Goal: Task Accomplishment & Management: Manage account settings

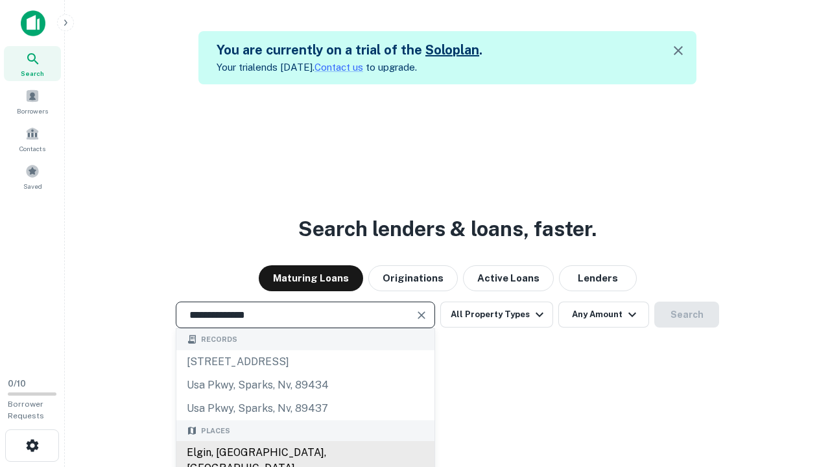
click at [305, 453] on div "Elgin, [GEOGRAPHIC_DATA], [GEOGRAPHIC_DATA]" at bounding box center [305, 460] width 258 height 39
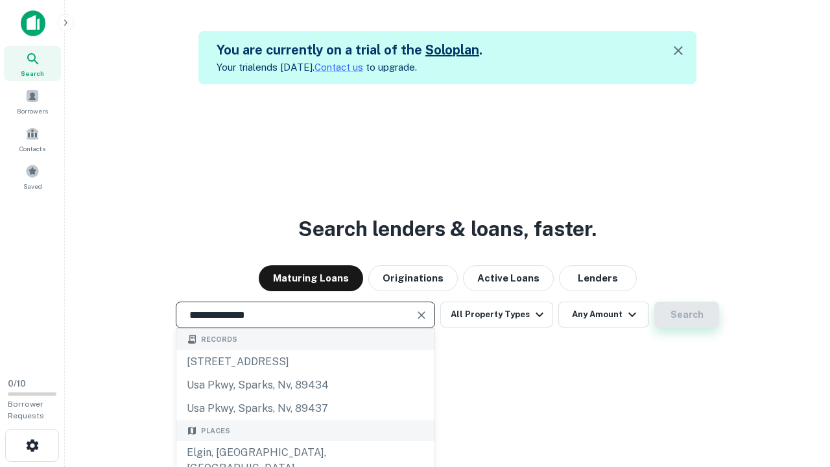
type input "**********"
click at [655, 302] on button "Search" at bounding box center [687, 315] width 65 height 26
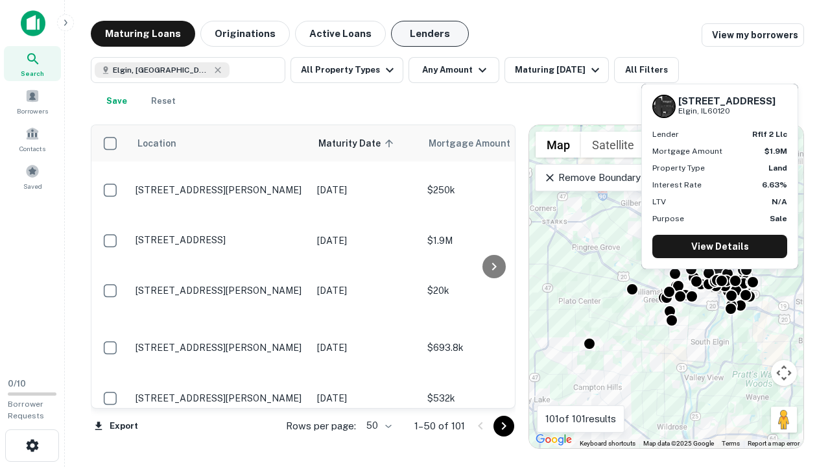
click at [430, 34] on button "Lenders" at bounding box center [430, 34] width 78 height 26
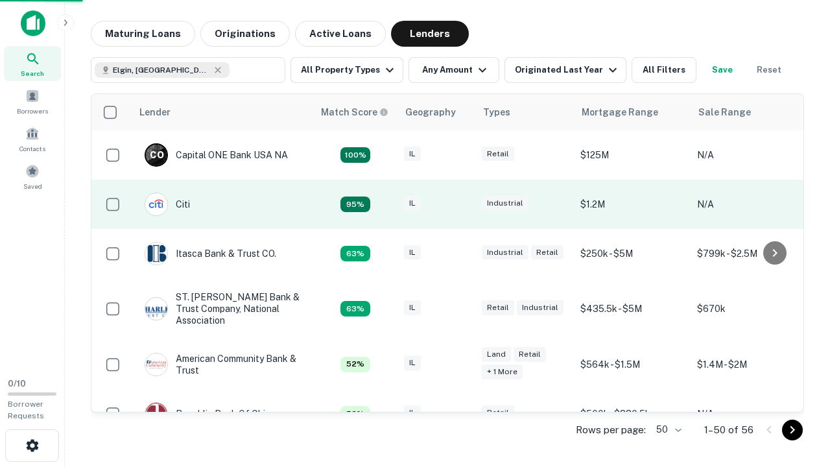
click at [461, 204] on div "IL" at bounding box center [436, 205] width 65 height 18
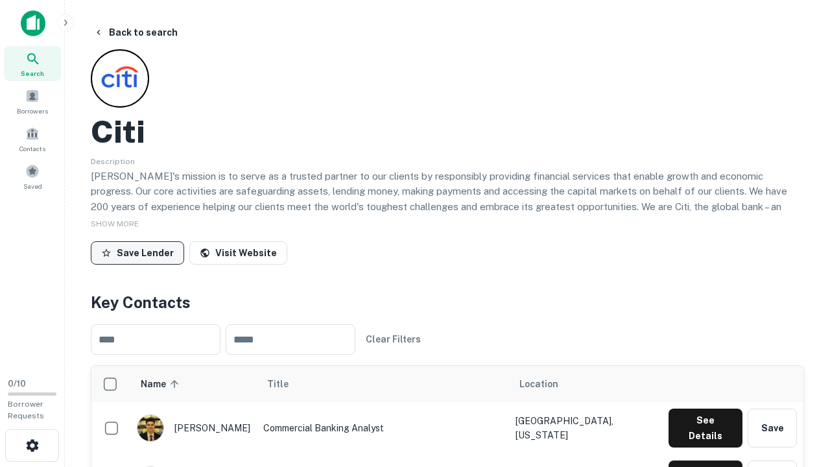
click at [138, 252] on button "Save Lender" at bounding box center [137, 252] width 93 height 23
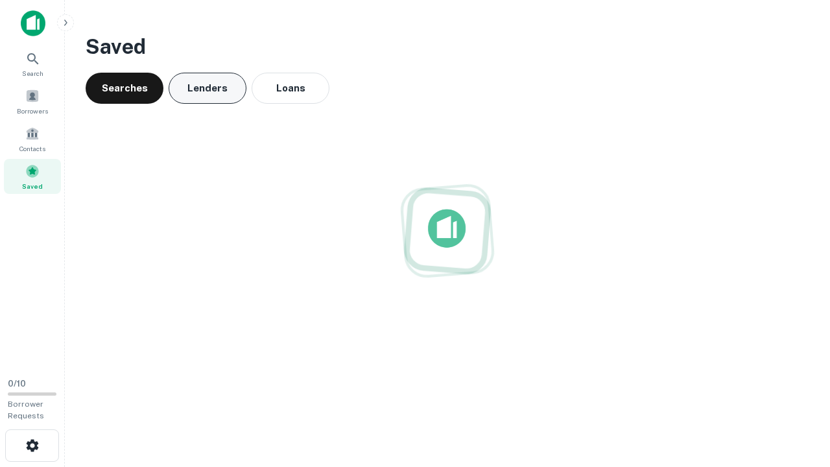
click at [208, 88] on button "Lenders" at bounding box center [208, 88] width 78 height 31
